Goal: Information Seeking & Learning: Learn about a topic

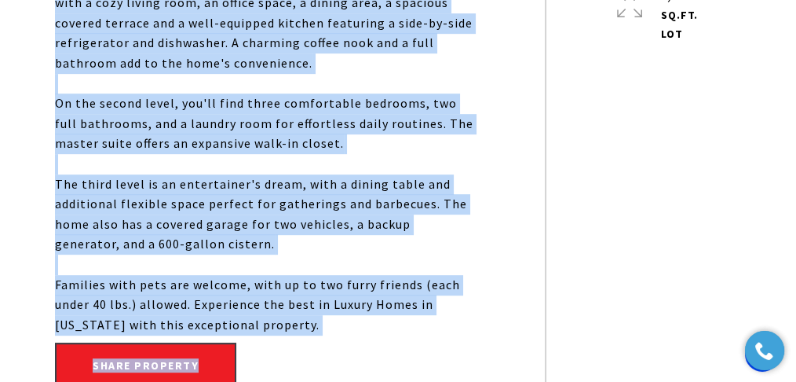
scroll to position [837, 0]
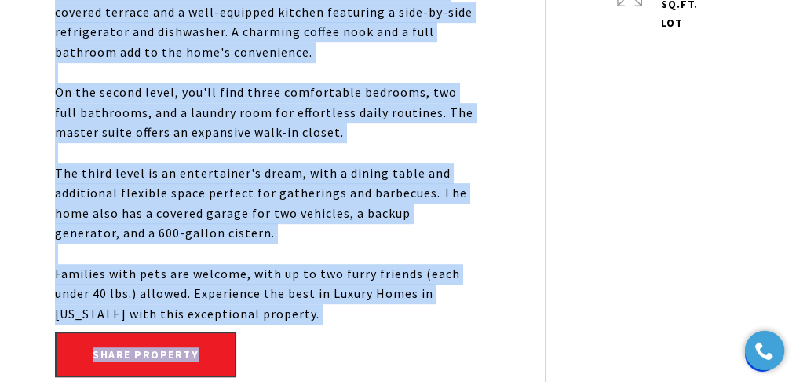
drag, startPoint x: 302, startPoint y: 155, endPoint x: 413, endPoint y: 266, distance: 157.7
click at [413, 266] on p "Nestled in an exclusive, gated community with only four units, this stunning to…" at bounding box center [264, 42] width 419 height 563
copy p "Offering three spacious bedrooms and three full bathrooms, it provides the idea…"
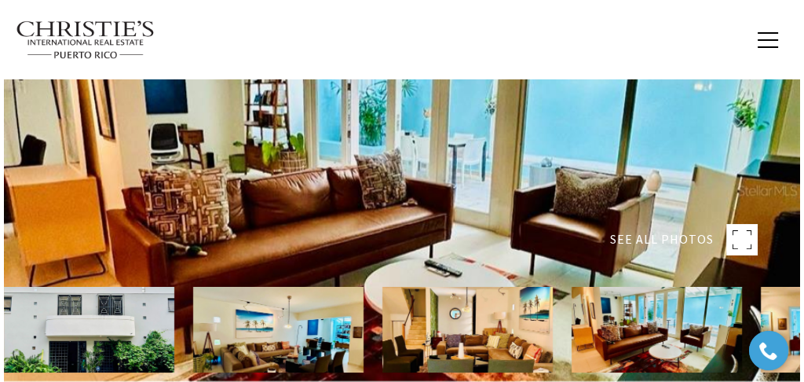
scroll to position [0, 0]
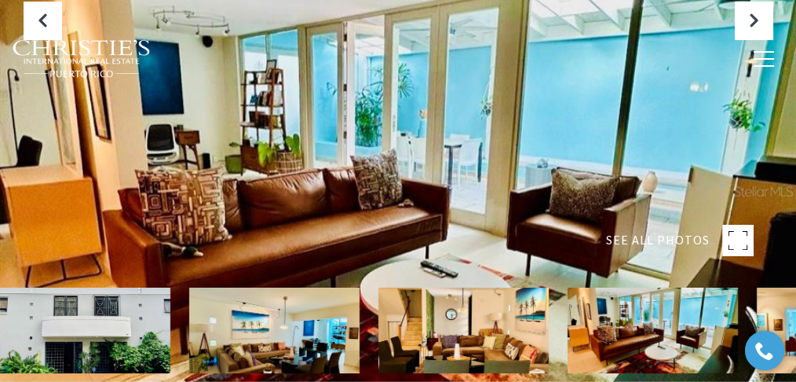
click at [744, 236] on rect at bounding box center [737, 240] width 31 height 31
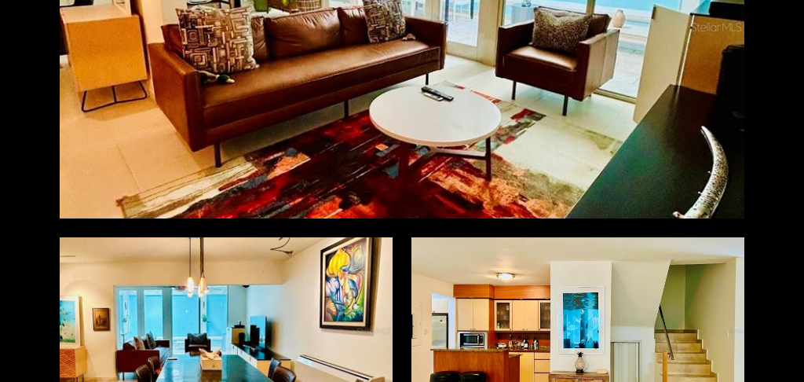
scroll to position [1047, 0]
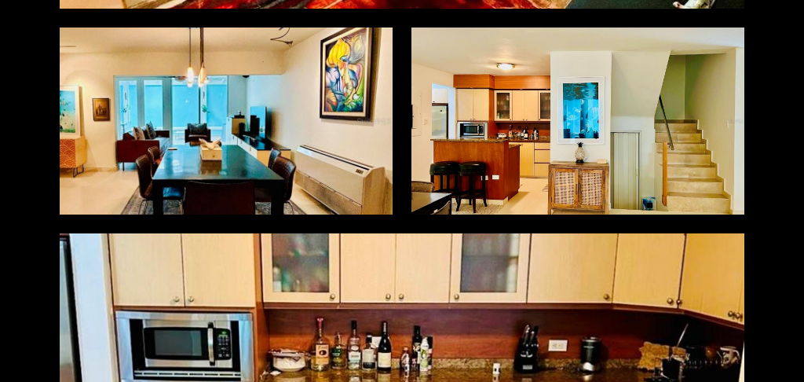
click at [269, 118] on div at bounding box center [226, 120] width 333 height 186
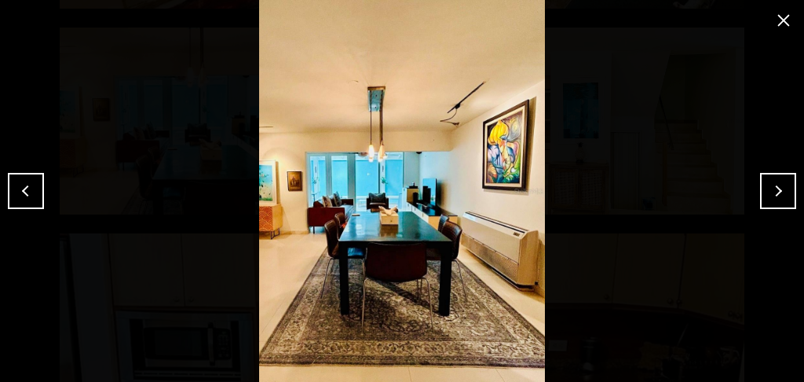
click at [775, 187] on button "Next" at bounding box center [778, 191] width 36 height 36
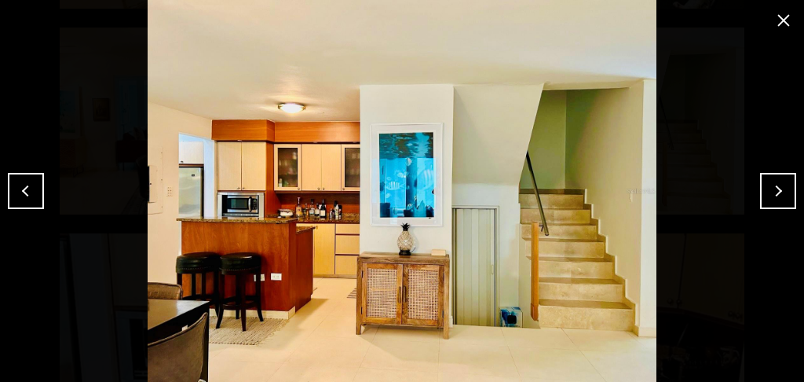
click at [775, 187] on button "Next" at bounding box center [778, 191] width 36 height 36
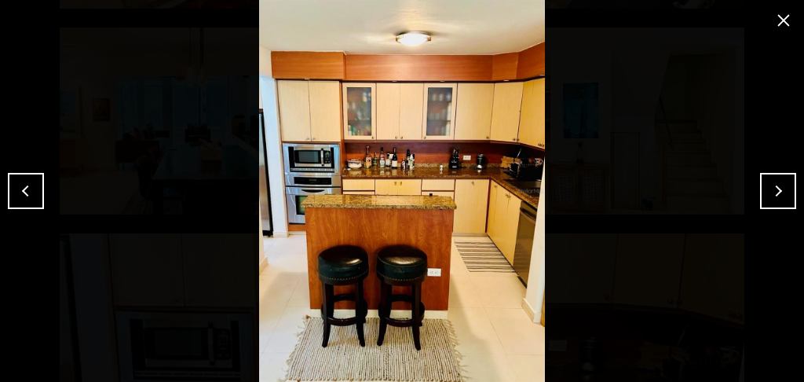
click at [775, 187] on button "Next" at bounding box center [778, 191] width 36 height 36
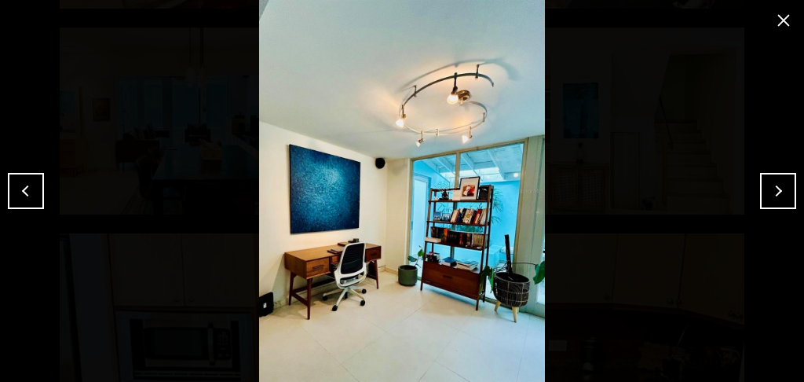
click at [775, 187] on button "Next" at bounding box center [778, 191] width 36 height 36
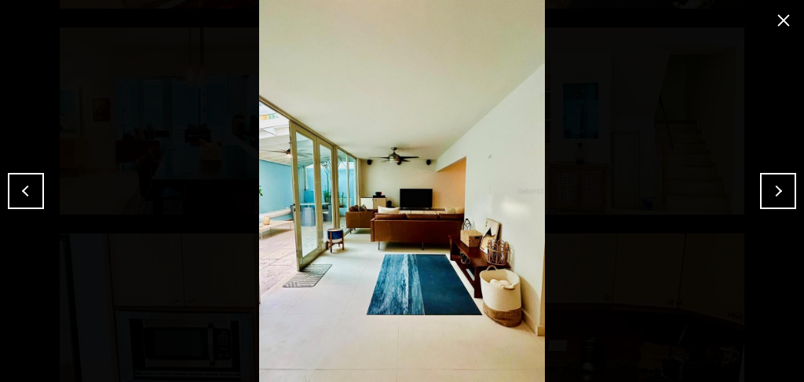
click at [775, 187] on button "Next" at bounding box center [778, 191] width 36 height 36
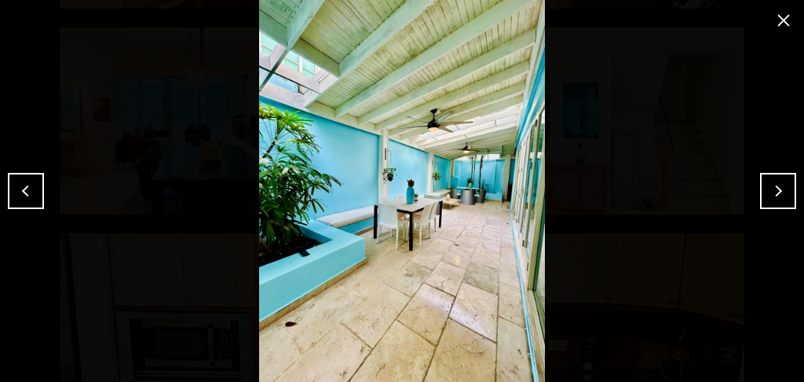
click at [773, 187] on button "Next" at bounding box center [778, 191] width 36 height 36
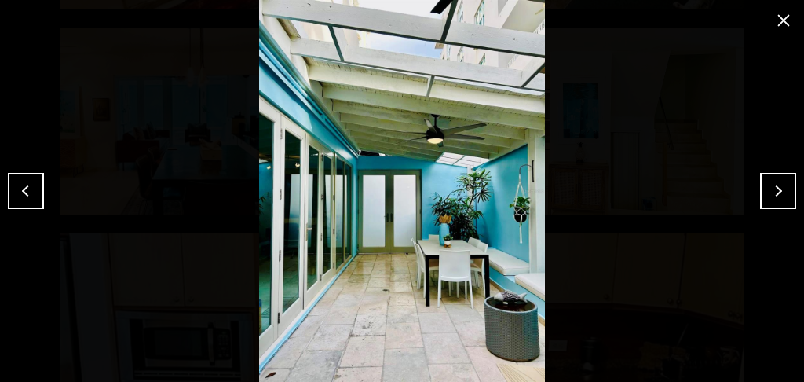
click at [773, 187] on button "Next" at bounding box center [778, 191] width 36 height 36
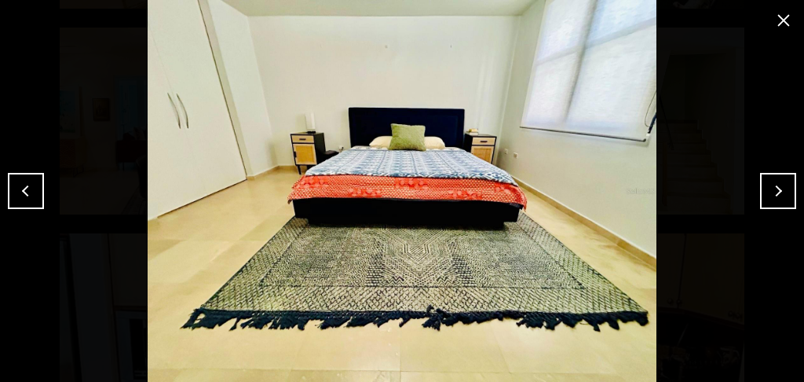
click at [773, 187] on button "Next" at bounding box center [778, 191] width 36 height 36
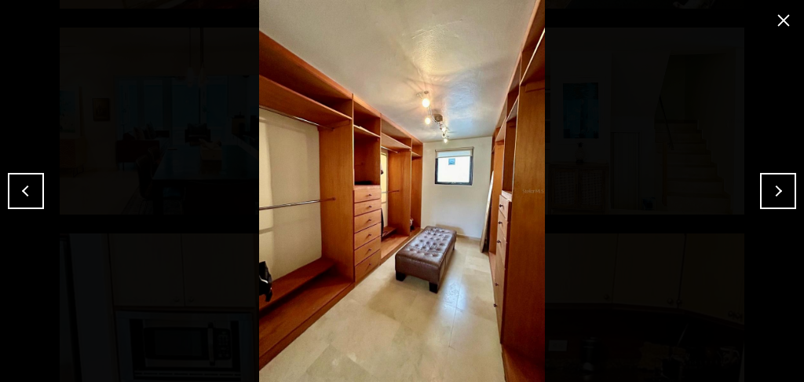
click at [773, 187] on button "Next" at bounding box center [778, 191] width 36 height 36
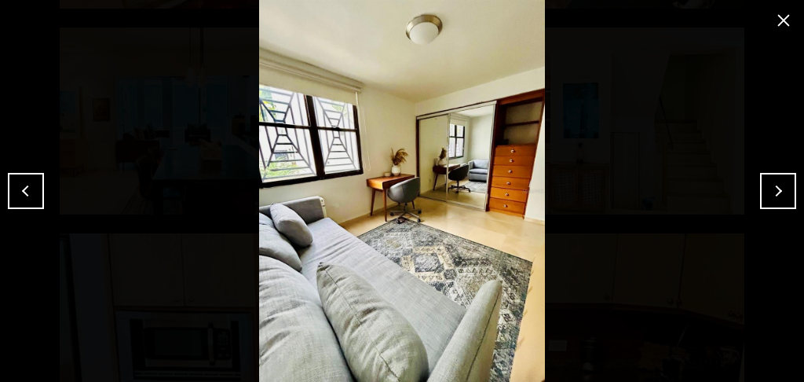
click at [773, 187] on button "Next" at bounding box center [778, 191] width 36 height 36
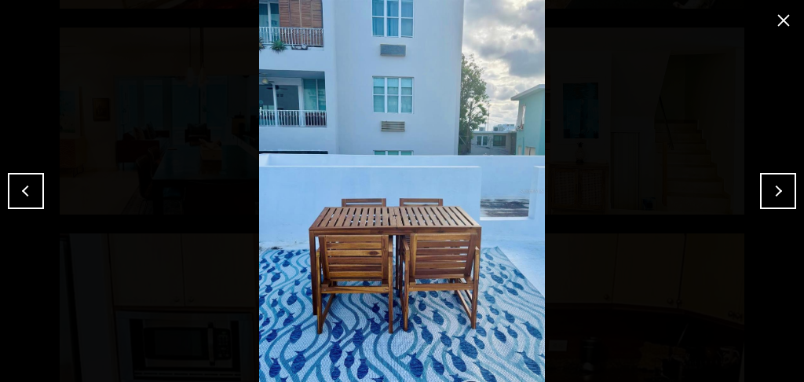
click at [773, 187] on button "Next" at bounding box center [778, 191] width 36 height 36
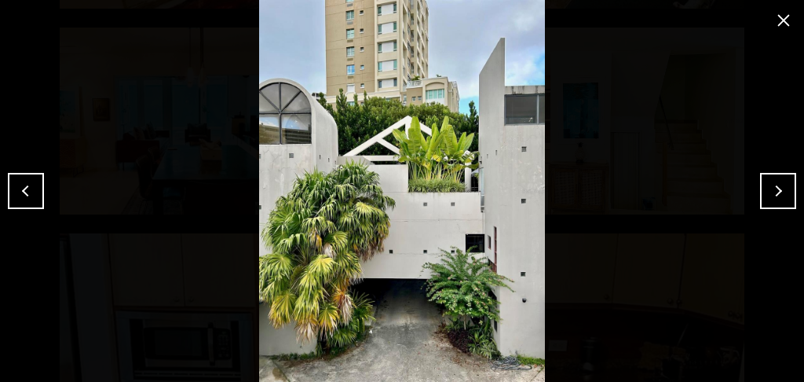
click at [773, 187] on button "Next" at bounding box center [778, 191] width 36 height 36
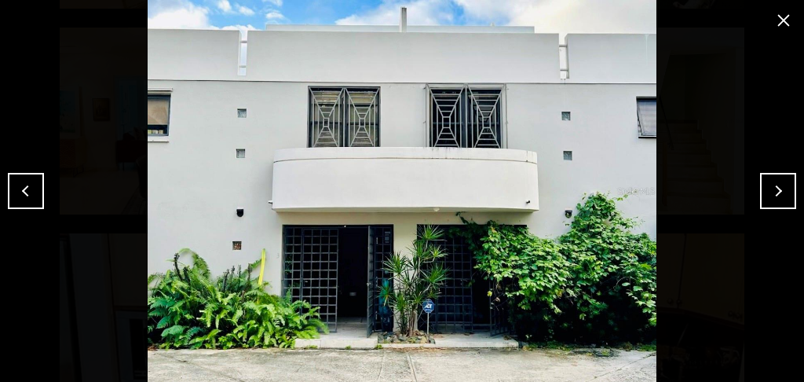
click at [773, 187] on button "Next" at bounding box center [778, 191] width 36 height 36
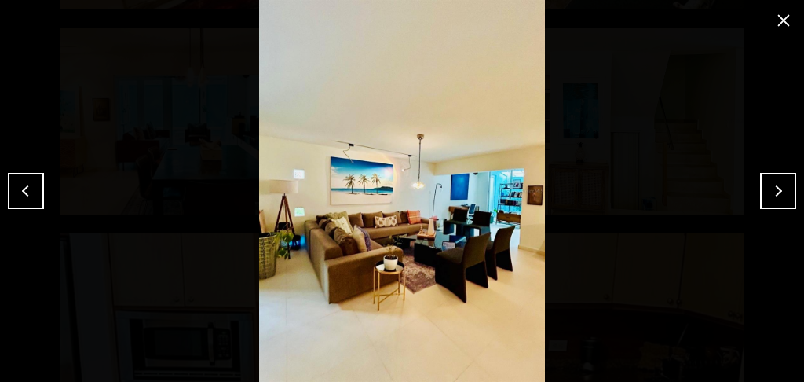
click at [773, 187] on button "Next" at bounding box center [778, 191] width 36 height 36
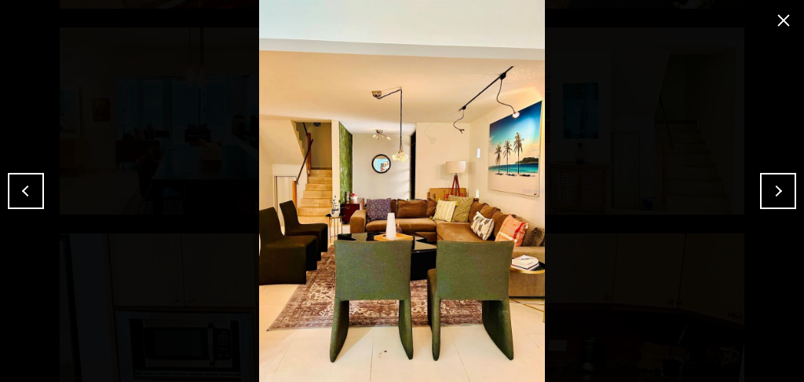
click at [771, 188] on button "Next" at bounding box center [778, 191] width 36 height 36
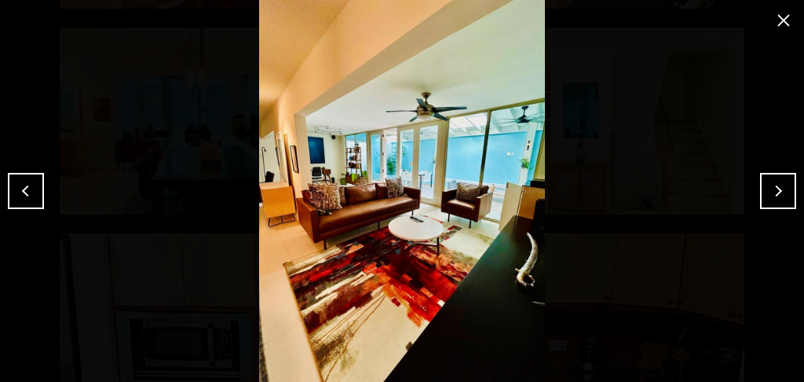
click at [787, 14] on button "close modal" at bounding box center [783, 20] width 25 height 25
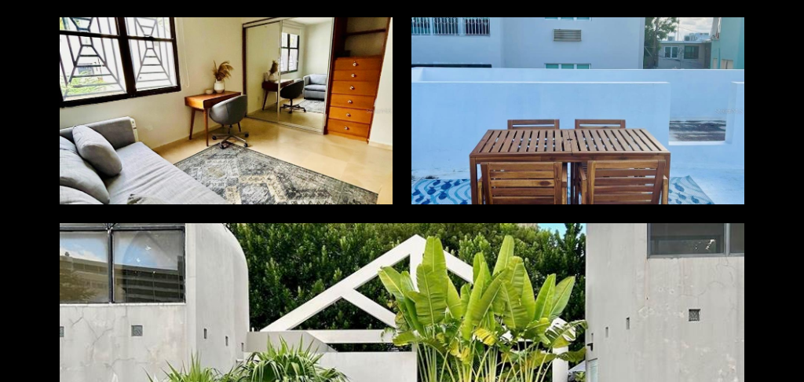
scroll to position [2879, 0]
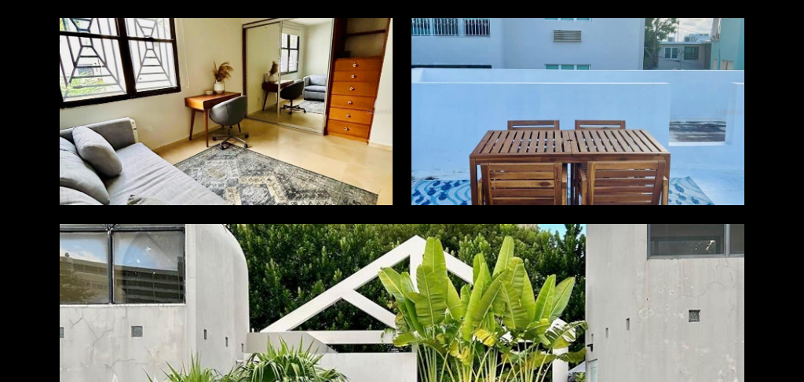
click at [644, 155] on div at bounding box center [577, 111] width 333 height 186
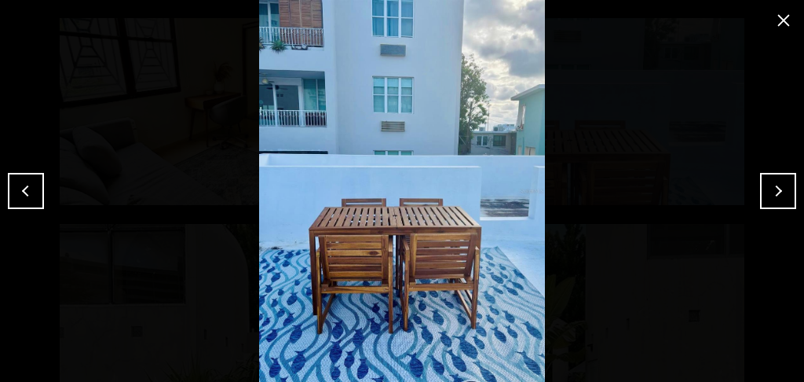
click at [777, 13] on button "close modal" at bounding box center [783, 20] width 25 height 25
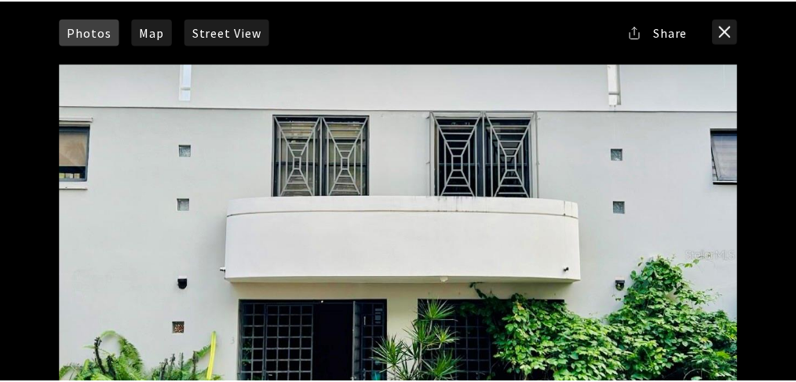
scroll to position [0, 0]
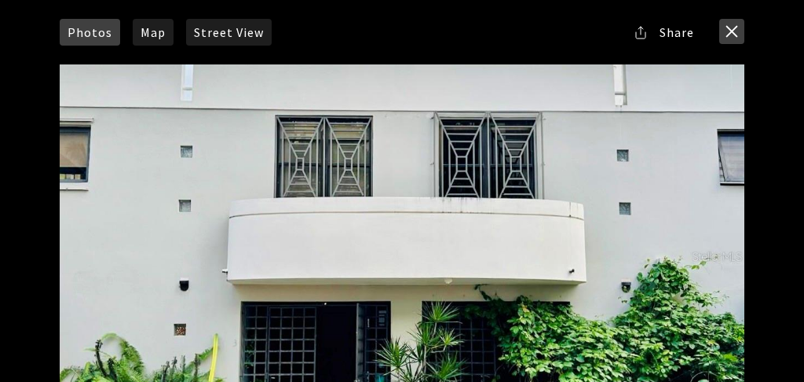
click at [727, 29] on button "close modal" at bounding box center [731, 31] width 25 height 25
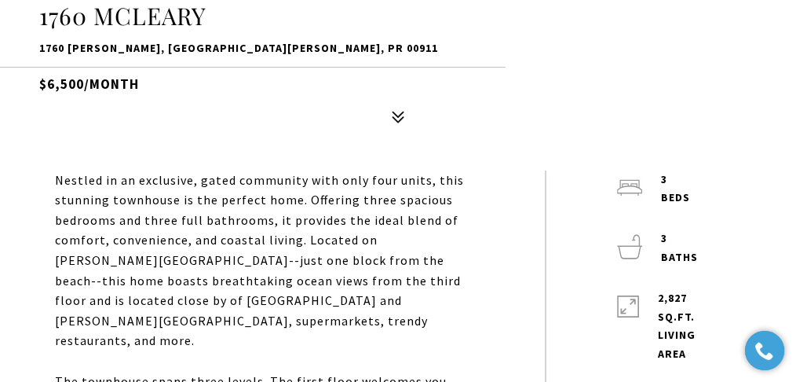
scroll to position [314, 0]
